Goal: Communication & Community: Answer question/provide support

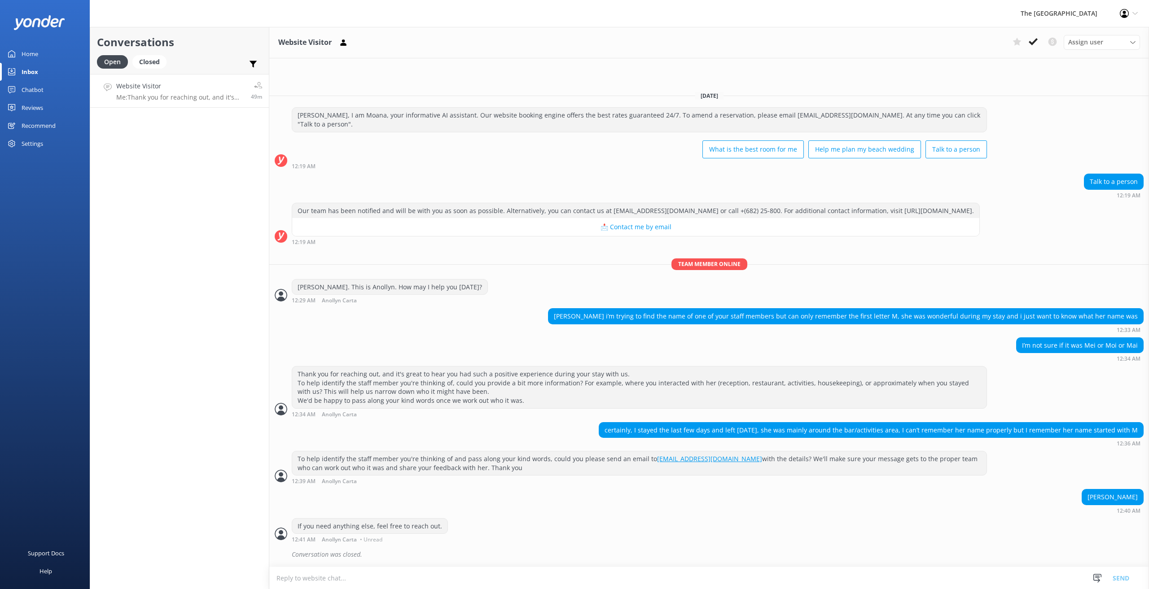
click at [198, 98] on p "Me: Thank you for reaching out, and it's great to hear you had such a positive …" at bounding box center [180, 97] width 128 height 8
